Goal: Information Seeking & Learning: Learn about a topic

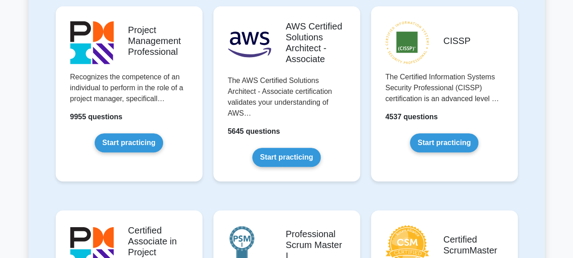
scroll to position [367, 0]
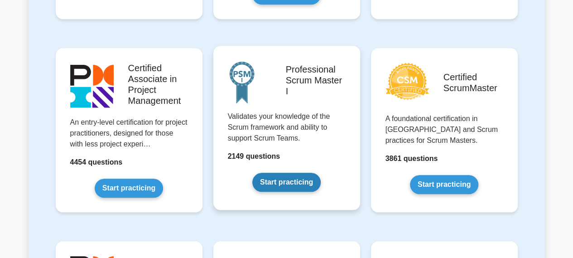
click at [290, 185] on link "Start practicing" at bounding box center [286, 182] width 68 height 19
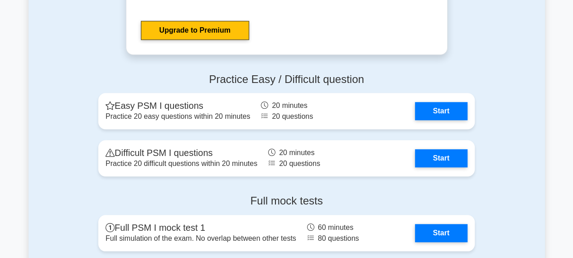
scroll to position [2016, 0]
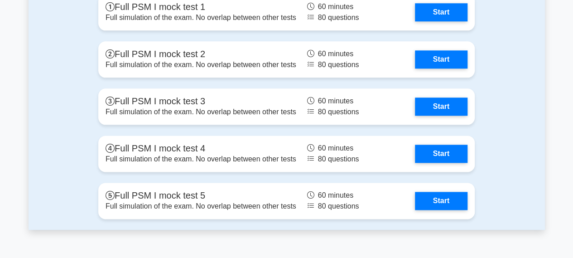
click at [63, 159] on div "Full mock tests Full PSM I mock test 1 Full simulation of the exam. No overlap …" at bounding box center [287, 97] width 516 height 263
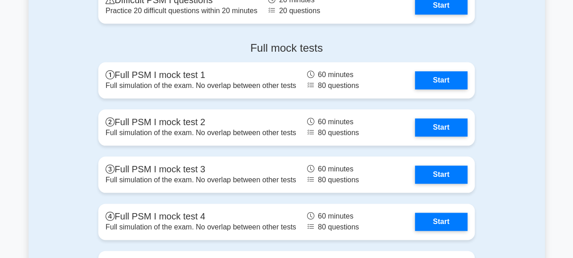
scroll to position [2164, 0]
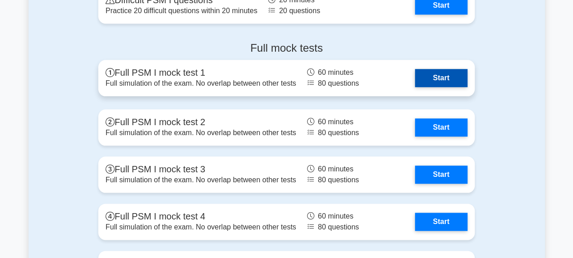
click at [415, 83] on link "Start" at bounding box center [441, 78] width 53 height 18
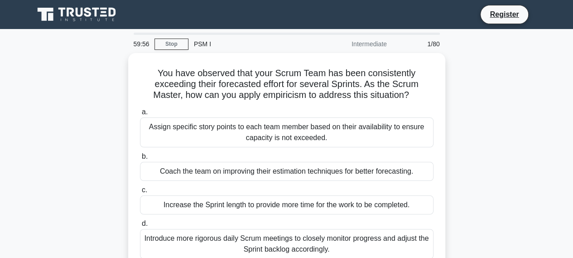
click at [380, 47] on div "Intermediate" at bounding box center [352, 44] width 79 height 18
drag, startPoint x: 145, startPoint y: 45, endPoint x: 112, endPoint y: 47, distance: 32.7
click at [115, 47] on div "59:53 Stop PSM I Intermediate 1/80 You have observed that your Scrum Team has b…" at bounding box center [287, 259] width 516 height 453
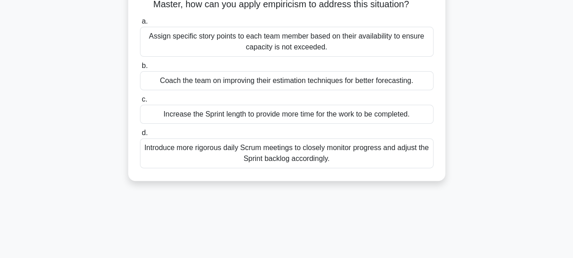
scroll to position [91, 0]
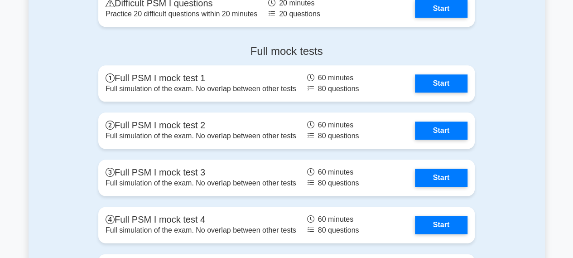
scroll to position [2164, 0]
